Goal: Information Seeking & Learning: Find specific page/section

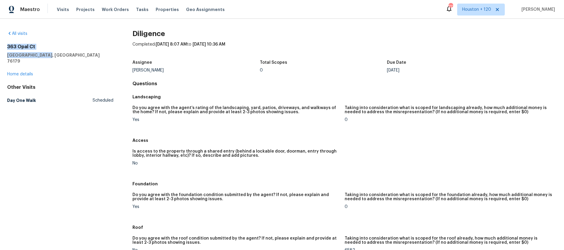
drag, startPoint x: 7, startPoint y: 47, endPoint x: 45, endPoint y: 53, distance: 38.2
click at [45, 53] on div "[STREET_ADDRESS]" at bounding box center [60, 54] width 106 height 20
copy div "[STREET_ADDRESS]"
click at [21, 71] on div "All visits [STREET_ADDRESS] Home details Other Visits Day One Walk Scheduled" at bounding box center [60, 68] width 106 height 75
click at [21, 72] on link "Home details" at bounding box center [20, 74] width 26 height 4
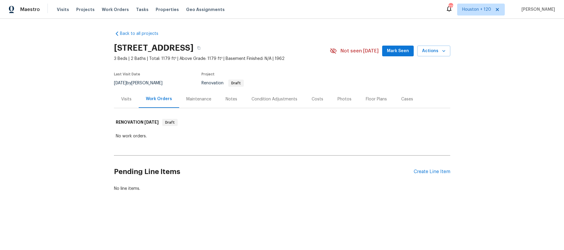
click at [123, 99] on div "Visits" at bounding box center [126, 99] width 10 height 6
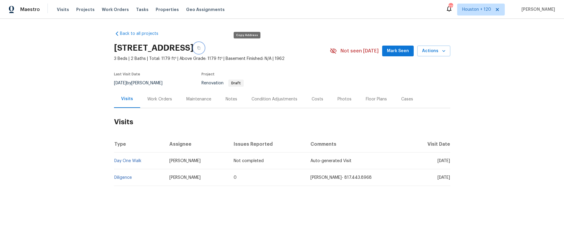
click at [204, 47] on button "button" at bounding box center [198, 48] width 11 height 11
